Goal: Information Seeking & Learning: Learn about a topic

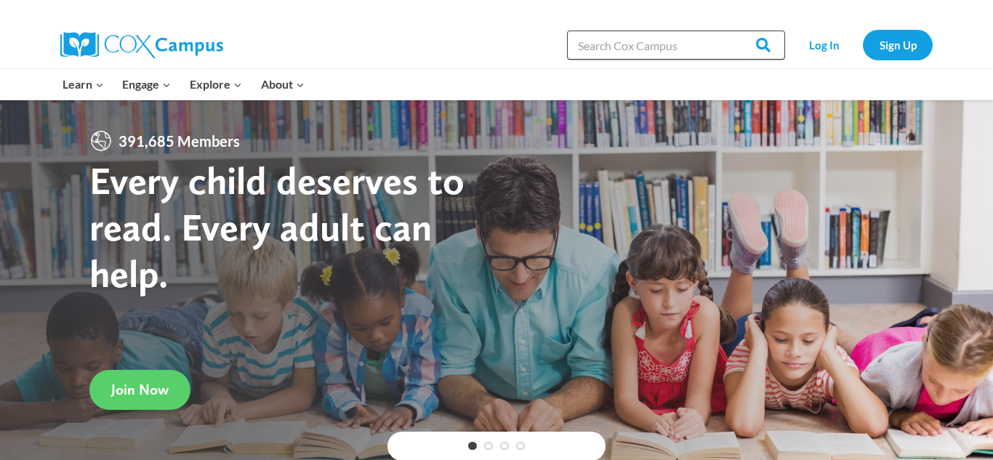
click at [670, 35] on input "Search in [URL][DOMAIN_NAME]" at bounding box center [676, 45] width 218 height 29
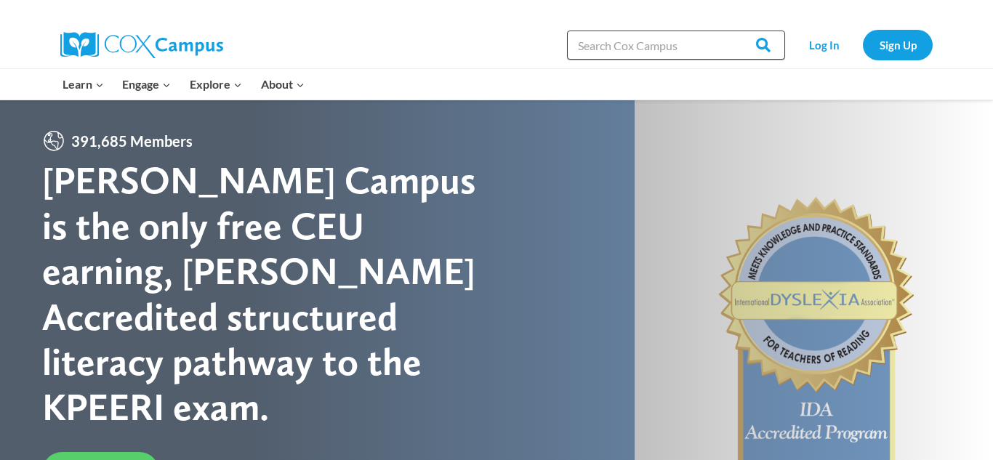
type input "44 phonemes"
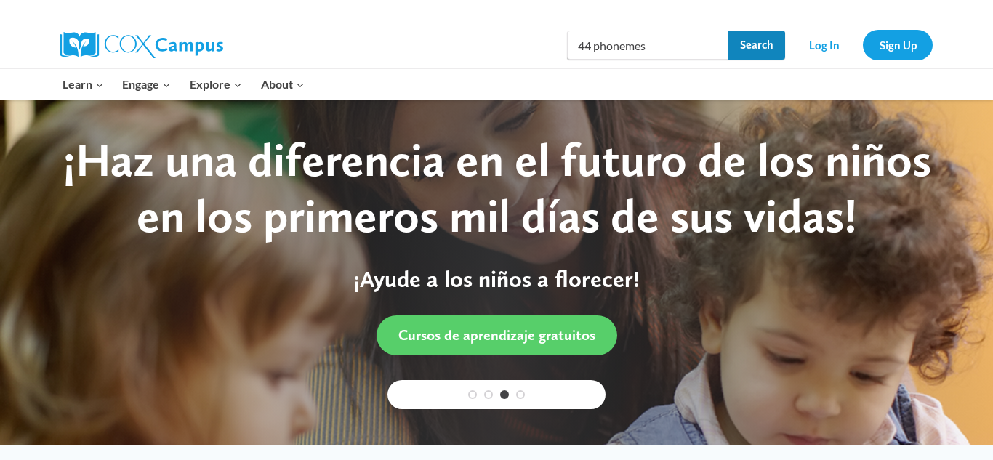
click at [764, 44] on input "Search" at bounding box center [757, 45] width 57 height 29
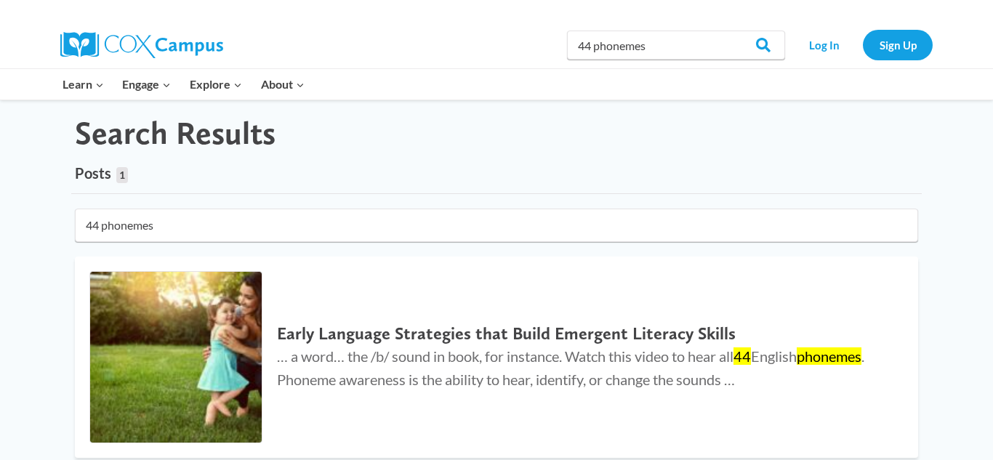
scroll to position [28, 0]
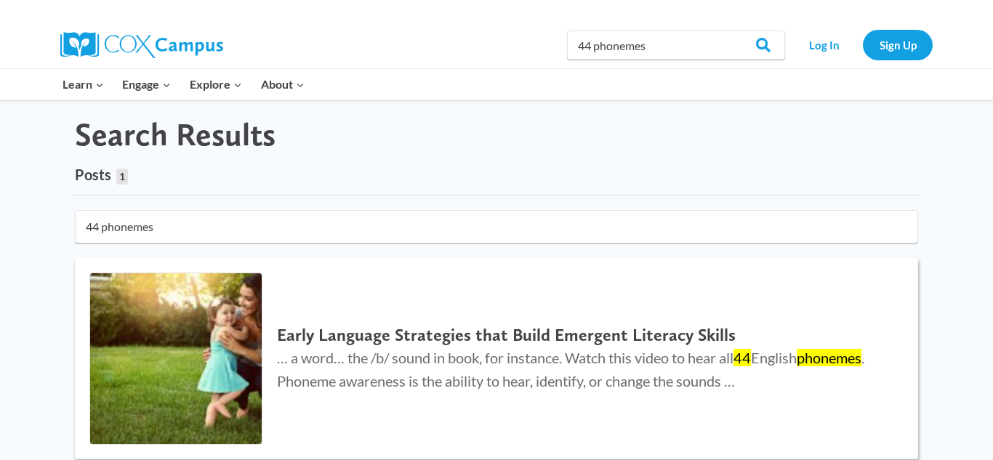
click at [398, 335] on h2 "Early Language Strategies that Build Emergent Literacy Skills" at bounding box center [583, 335] width 612 height 21
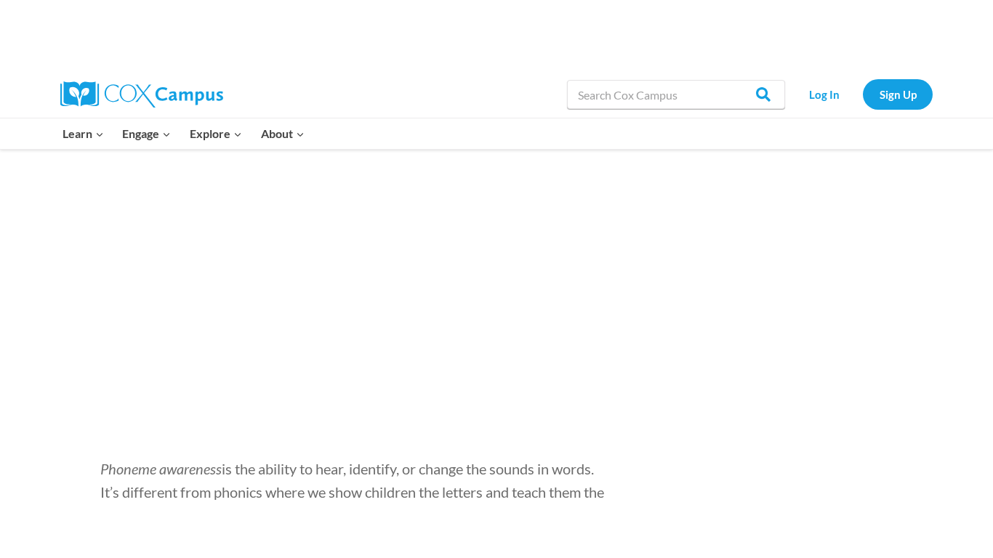
scroll to position [2402, 0]
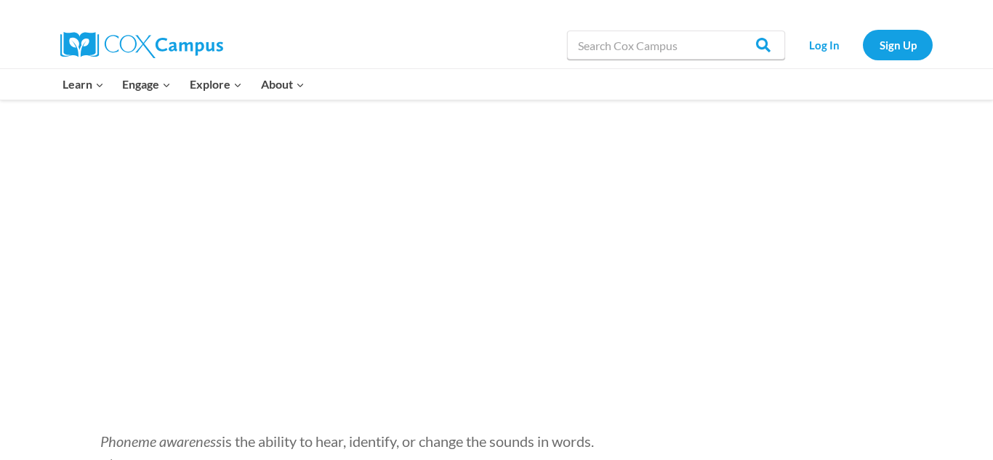
drag, startPoint x: 991, startPoint y: 12, endPoint x: 992, endPoint y: 172, distance: 160.0
